Goal: Task Accomplishment & Management: Complete application form

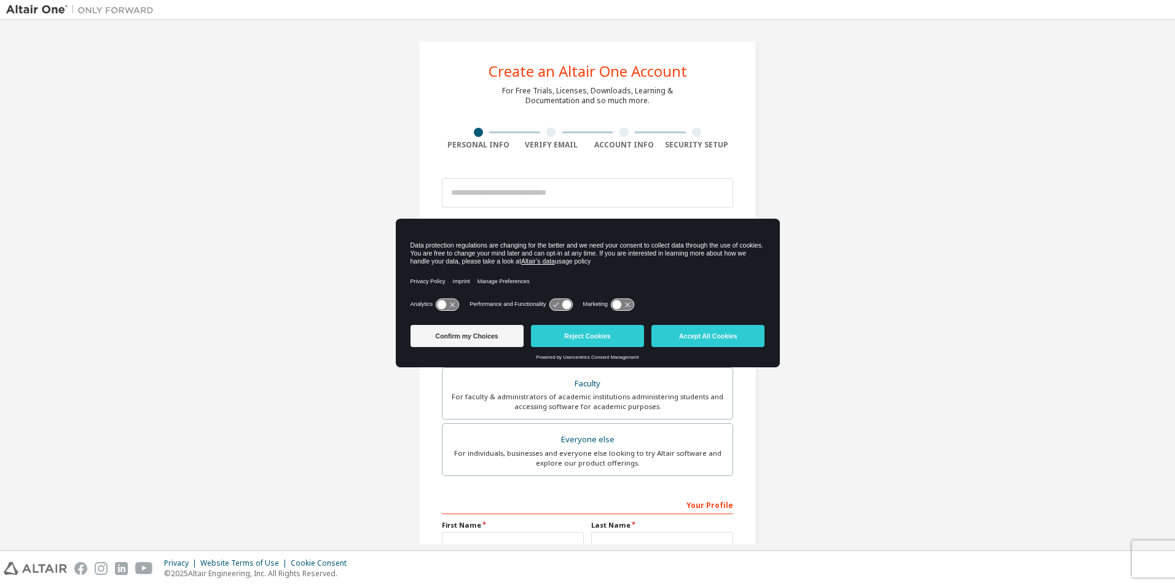
click at [566, 304] on icon at bounding box center [566, 304] width 9 height 9
click at [558, 304] on icon at bounding box center [556, 304] width 6 height 4
click at [588, 334] on button "Reject Cookies" at bounding box center [587, 336] width 113 height 22
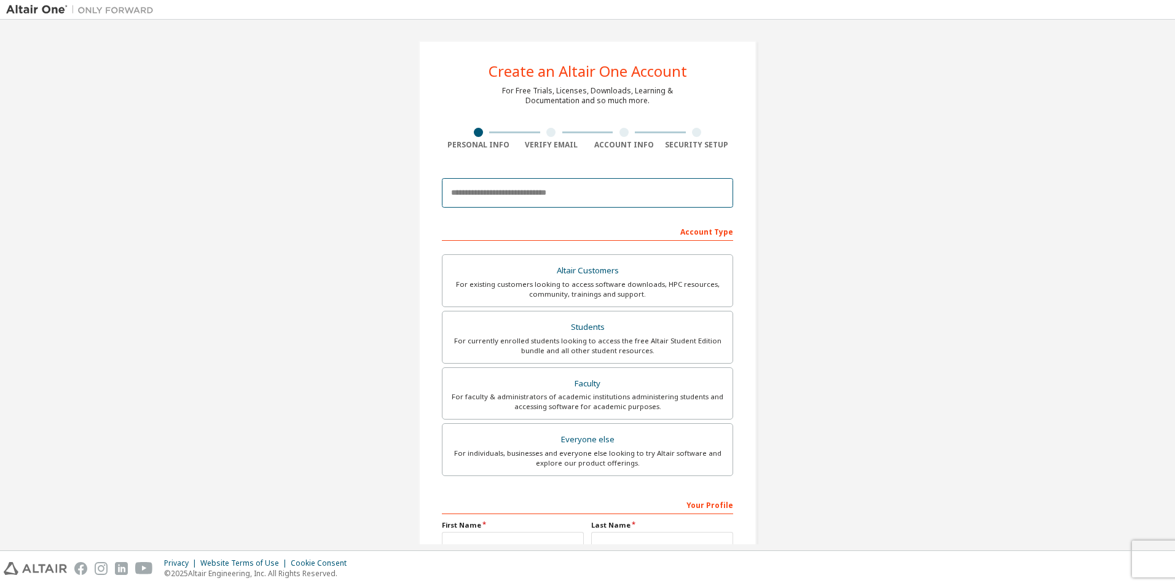
click at [612, 194] on input "email" at bounding box center [587, 192] width 291 height 29
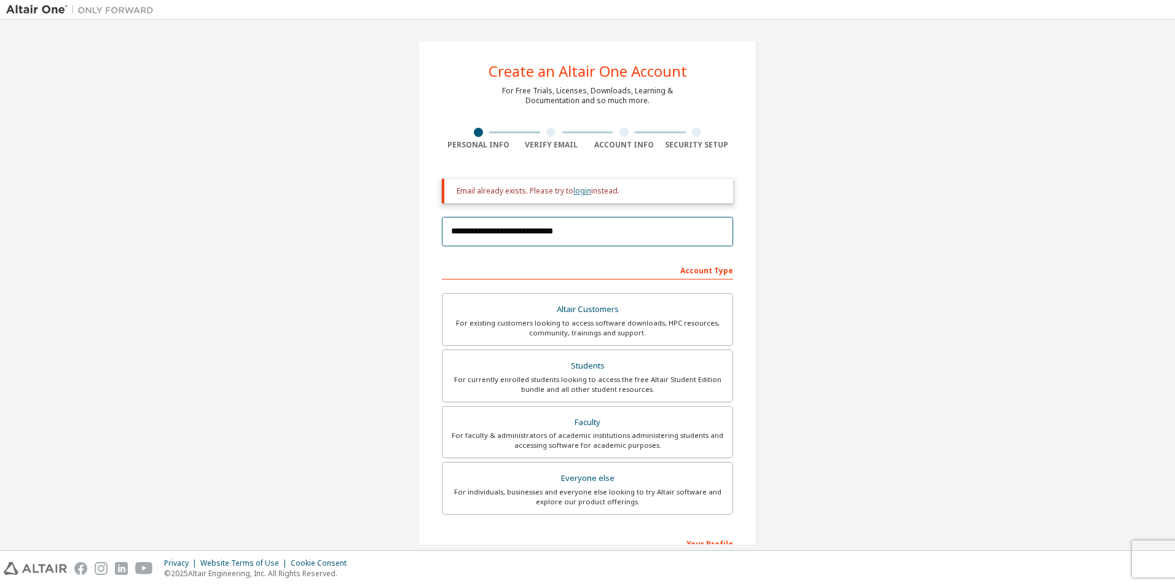
type input "**********"
click at [582, 189] on link "login" at bounding box center [582, 191] width 18 height 10
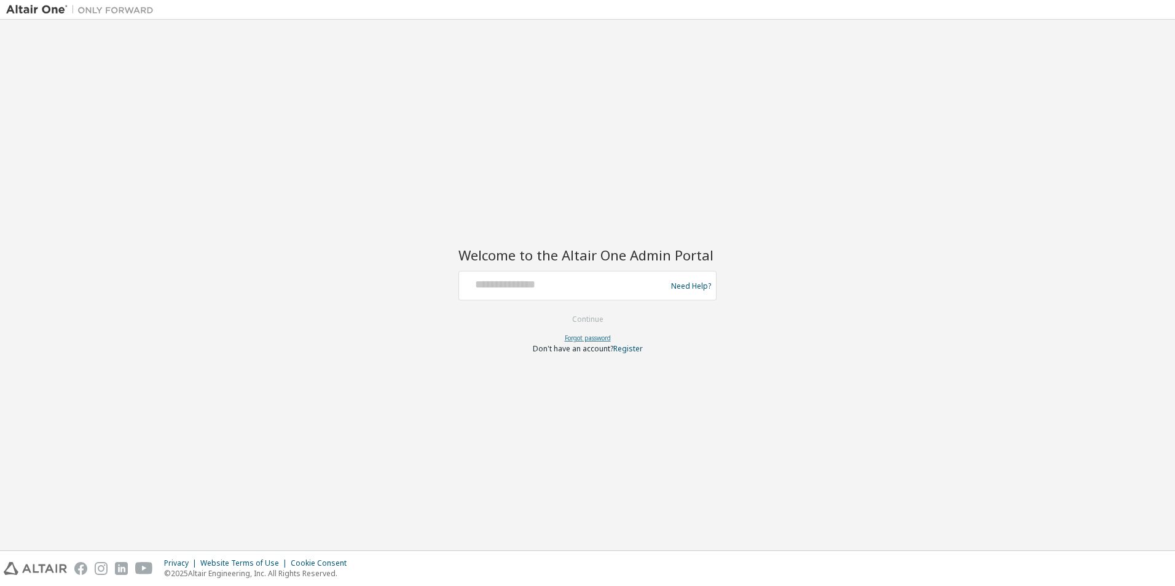
click at [598, 337] on link "Forgot password" at bounding box center [588, 338] width 46 height 9
